Goal: Task Accomplishment & Management: Use online tool/utility

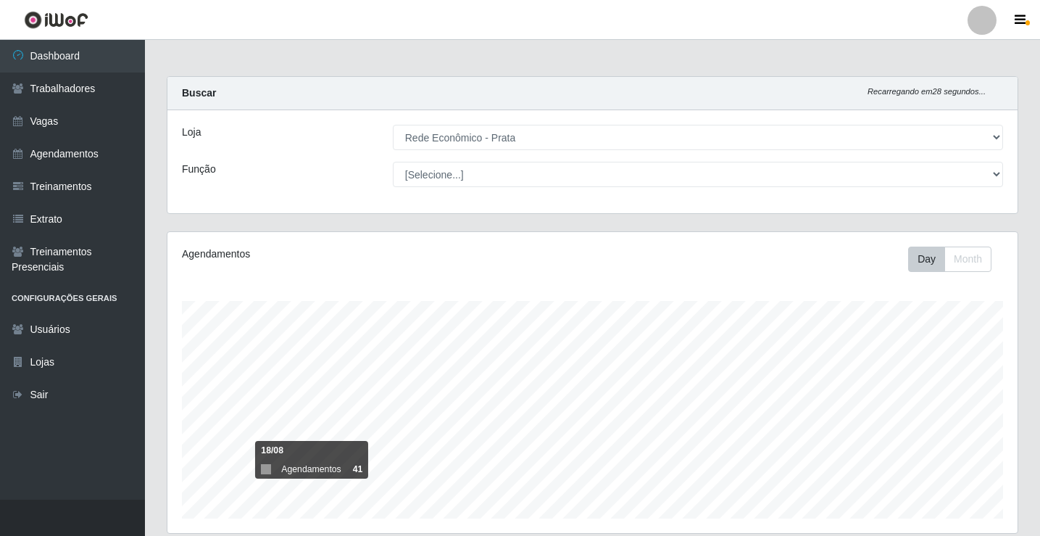
select select "192"
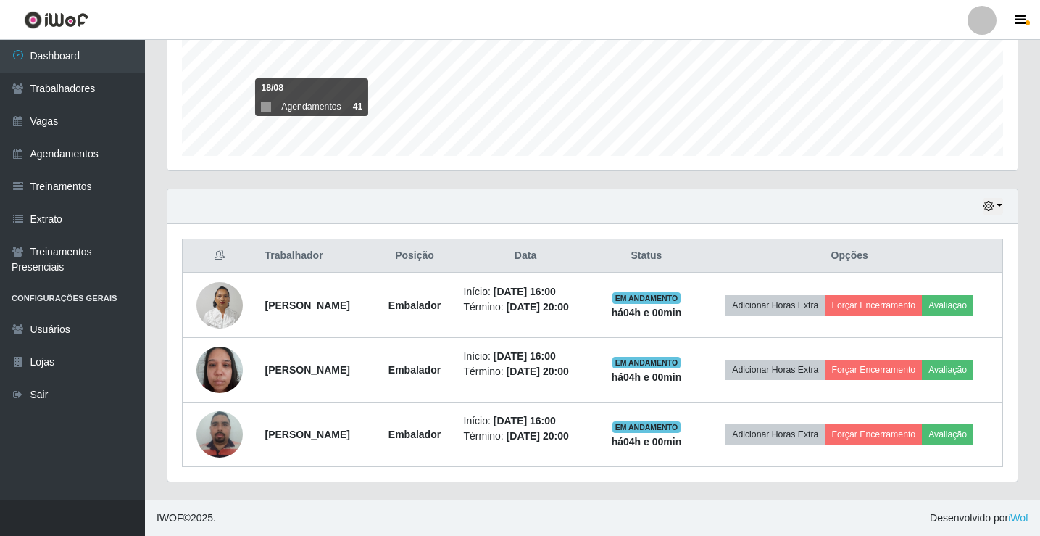
scroll to position [301, 851]
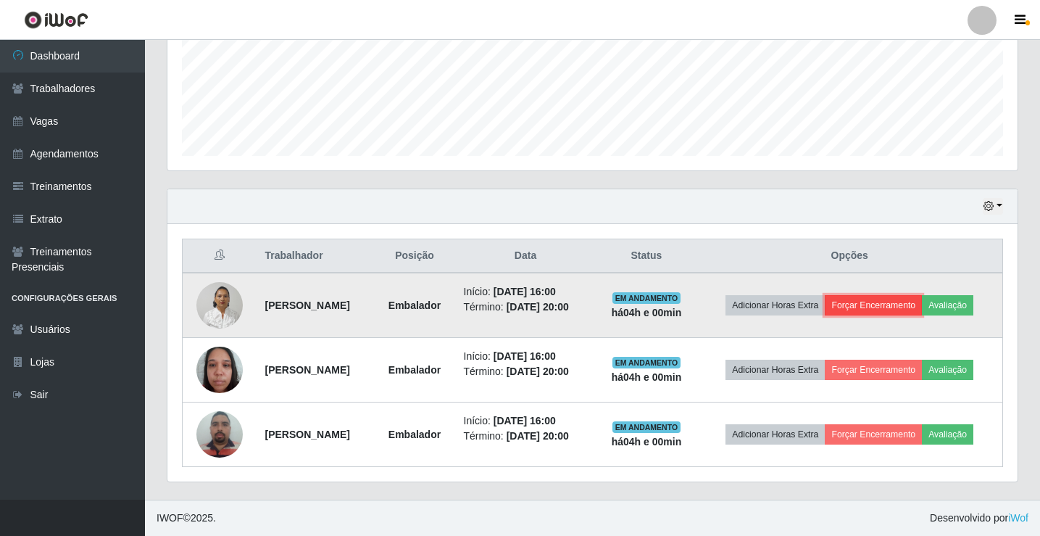
click at [895, 305] on button "Forçar Encerramento" at bounding box center [873, 305] width 97 height 20
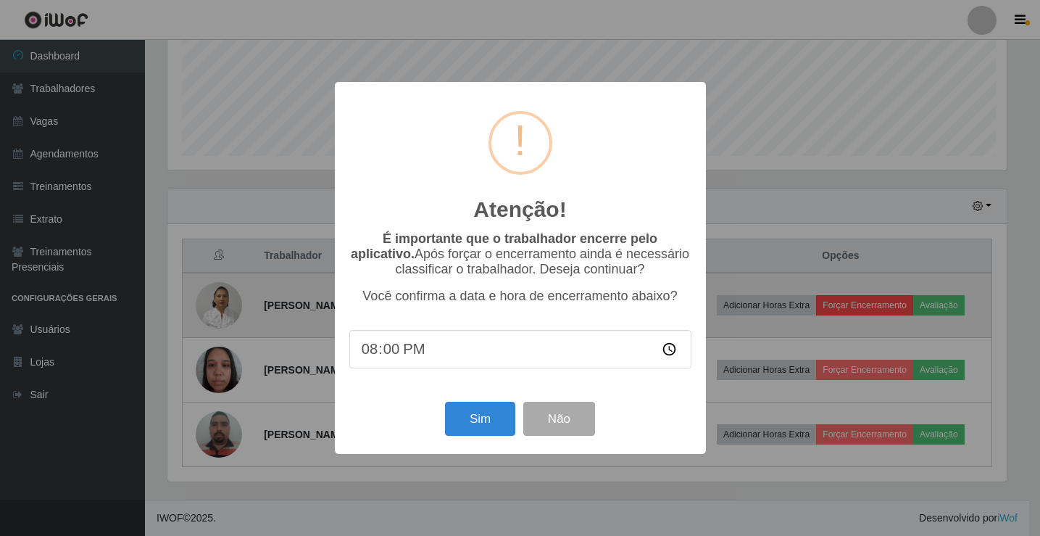
scroll to position [301, 843]
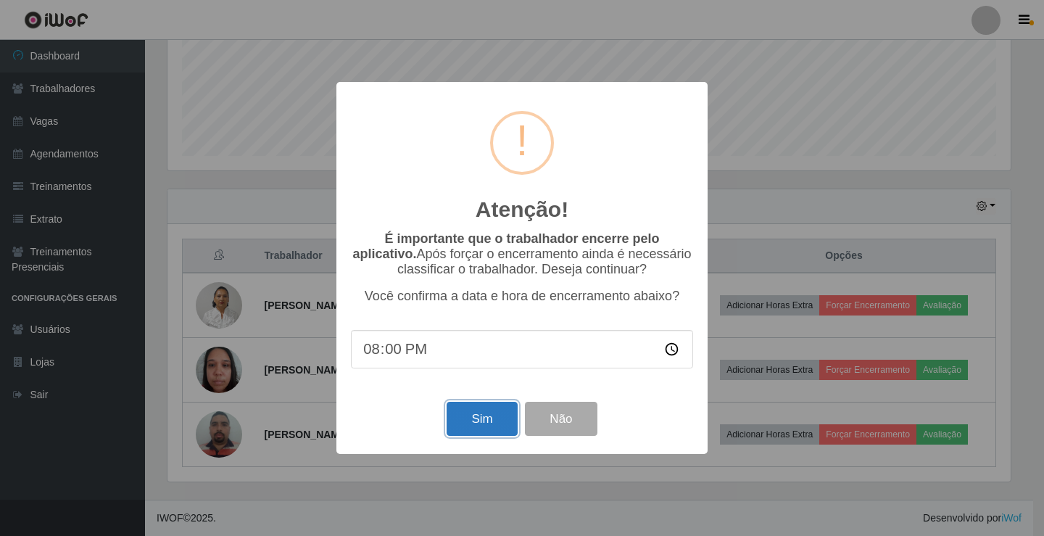
click at [489, 410] on button "Sim" at bounding box center [482, 419] width 70 height 34
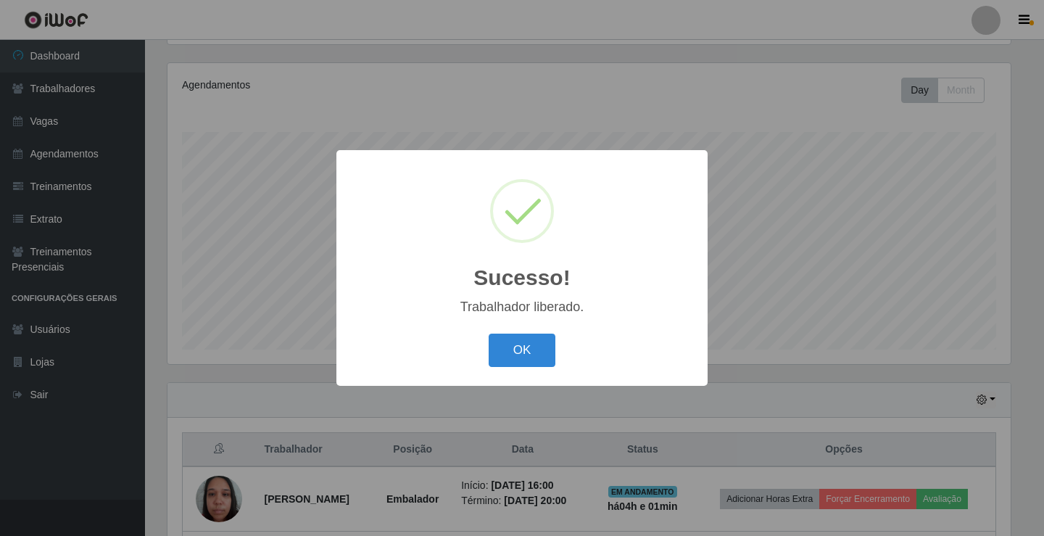
drag, startPoint x: 548, startPoint y: 347, endPoint x: 801, endPoint y: 248, distance: 271.9
click at [545, 349] on button "OK" at bounding box center [522, 351] width 67 height 34
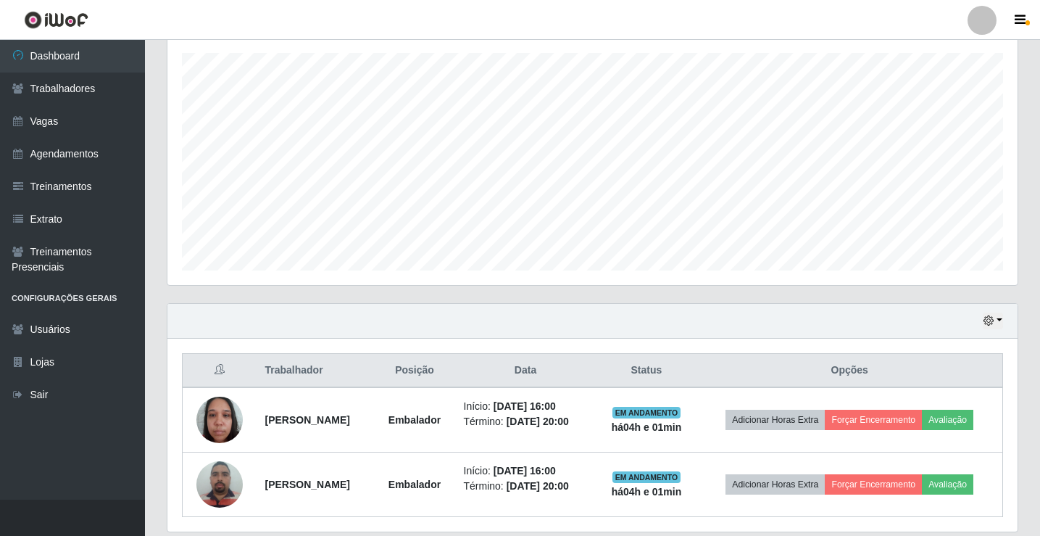
scroll to position [298, 0]
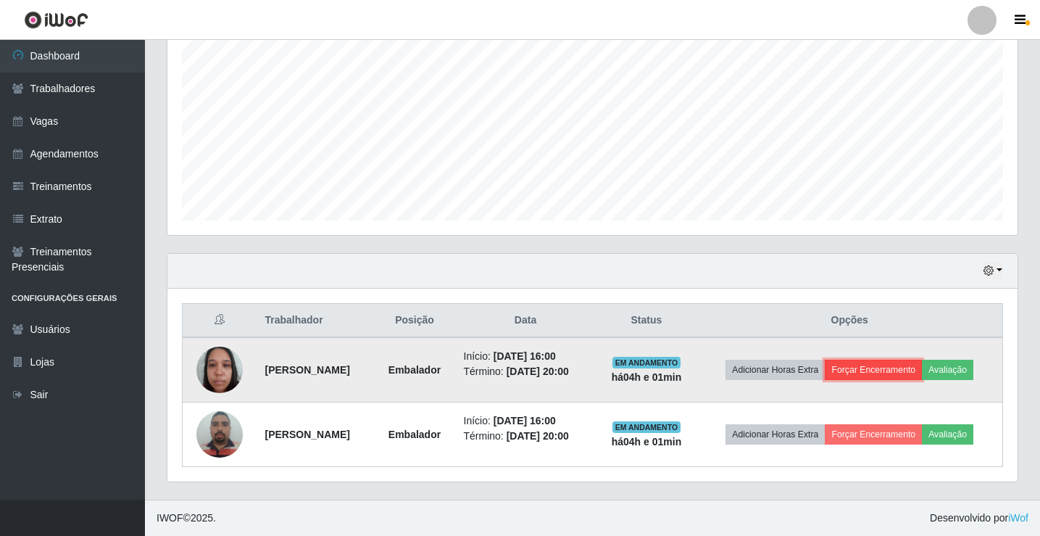
click at [873, 361] on button "Forçar Encerramento" at bounding box center [873, 370] width 97 height 20
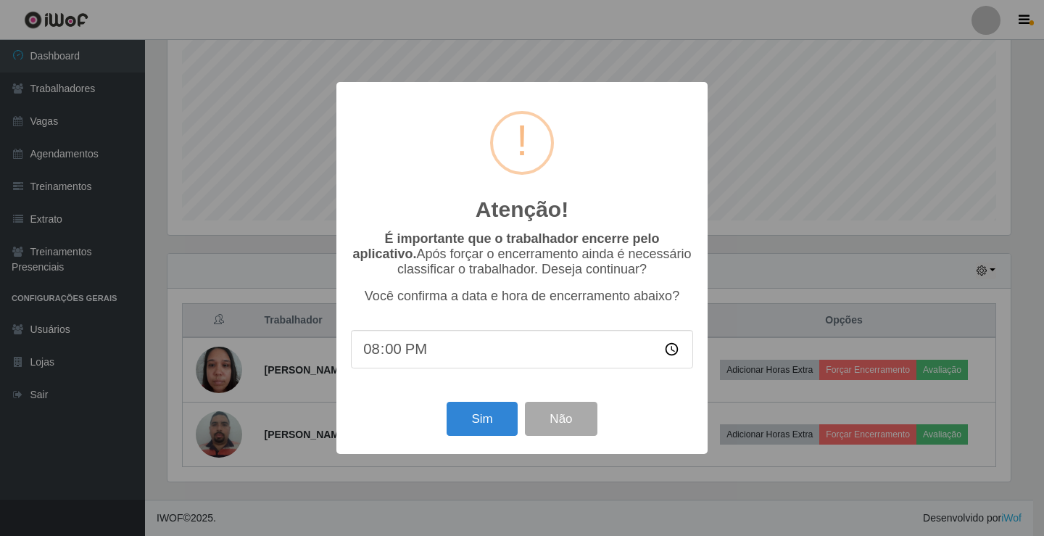
click at [492, 439] on div "Sim Não" at bounding box center [522, 418] width 342 height 41
click at [496, 436] on button "Sim" at bounding box center [482, 419] width 70 height 34
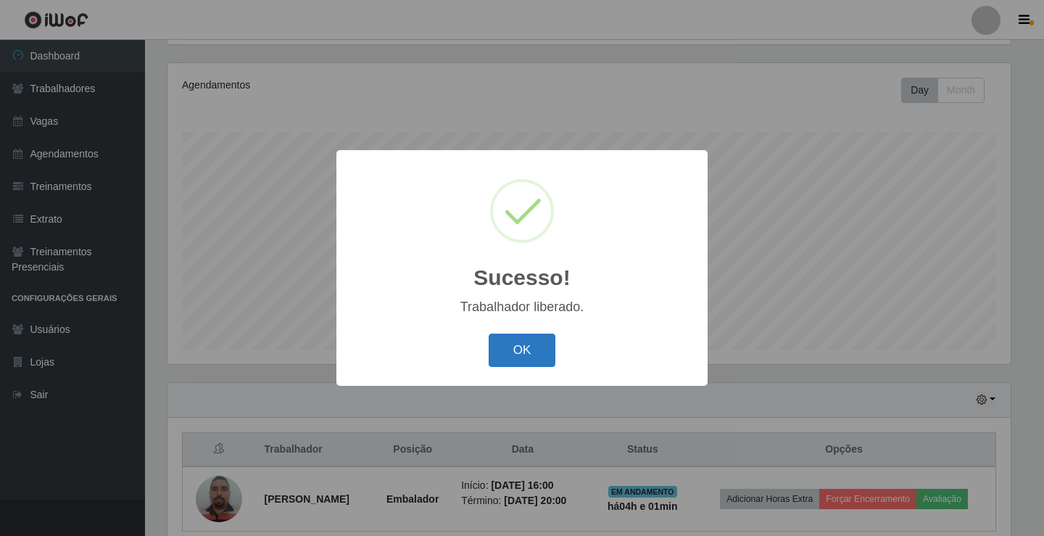
click at [518, 344] on button "OK" at bounding box center [522, 351] width 67 height 34
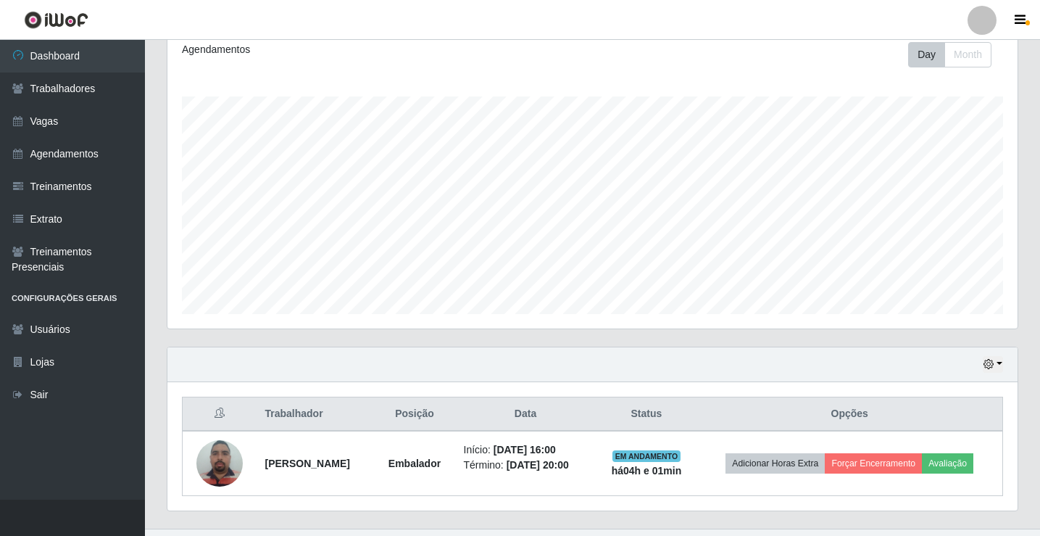
scroll to position [233, 0]
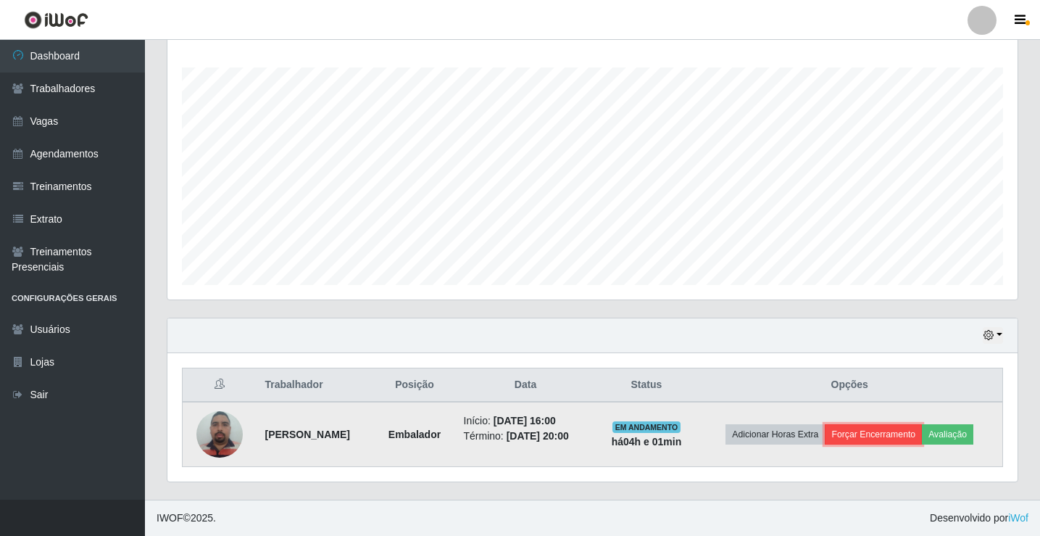
click at [912, 431] on button "Forçar Encerramento" at bounding box center [873, 434] width 97 height 20
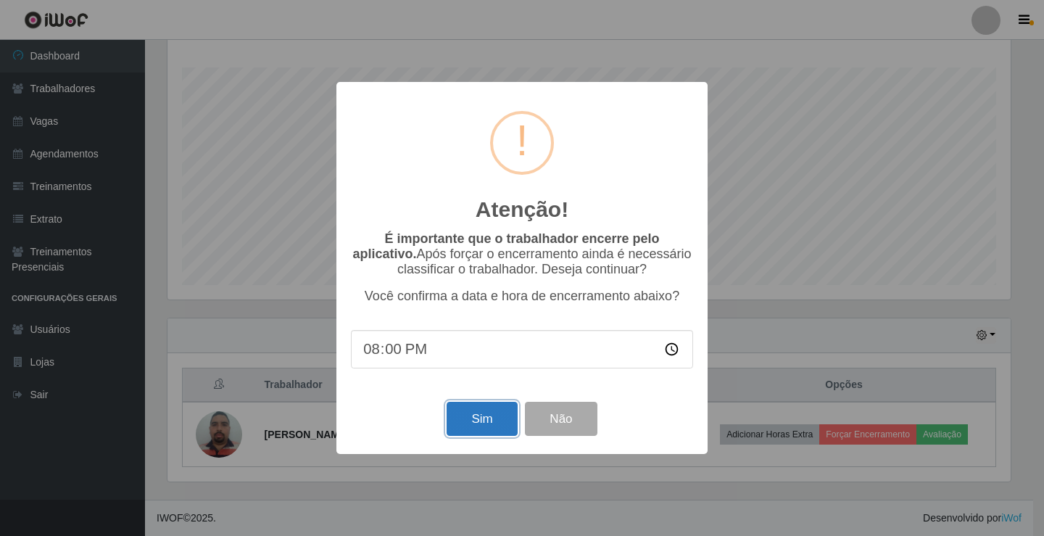
click at [496, 434] on button "Sim" at bounding box center [482, 419] width 70 height 34
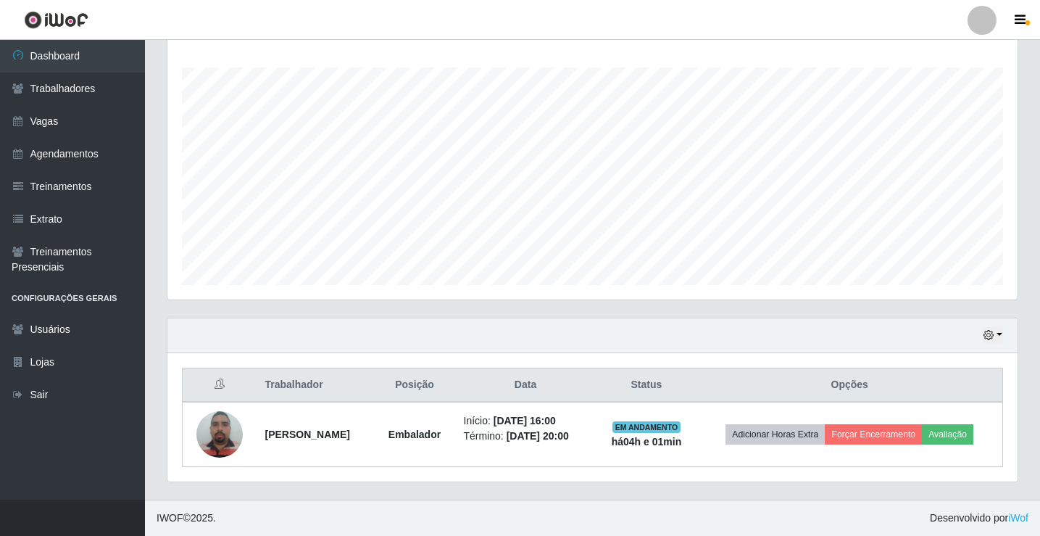
scroll to position [0, 0]
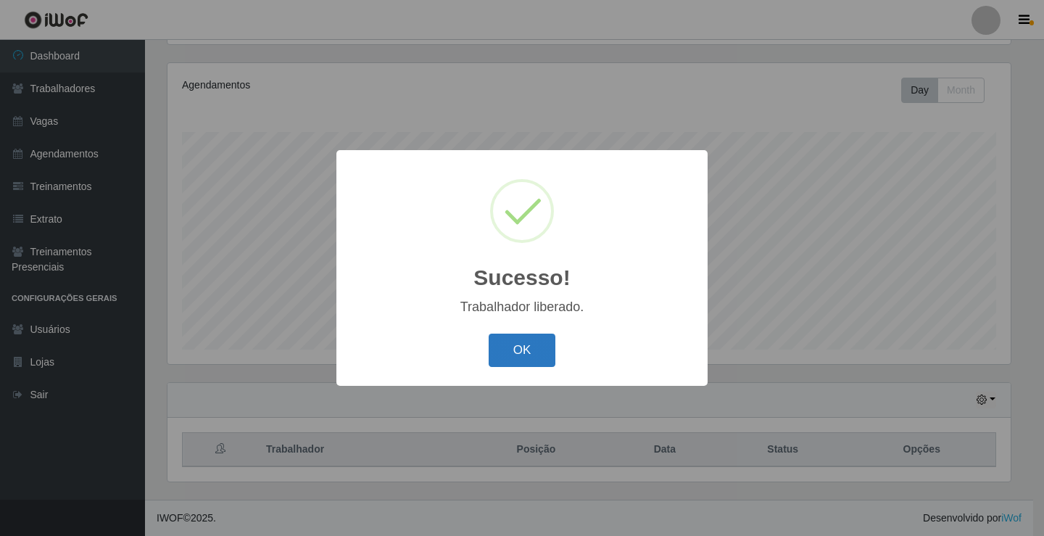
click at [500, 345] on button "OK" at bounding box center [522, 351] width 67 height 34
